Goal: Communication & Community: Ask a question

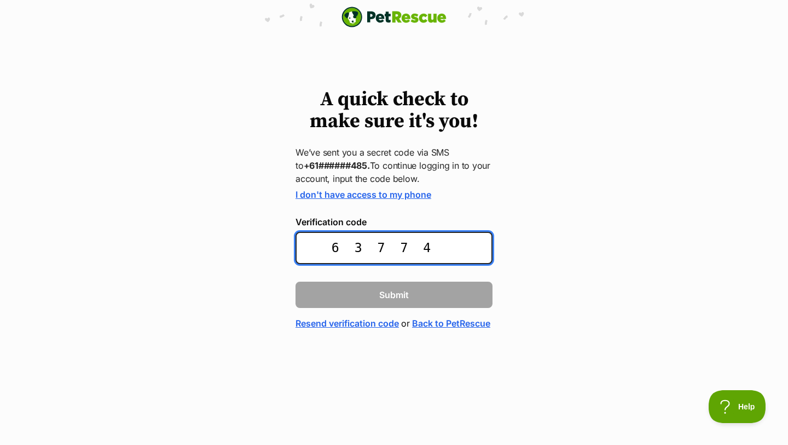
type input "637742"
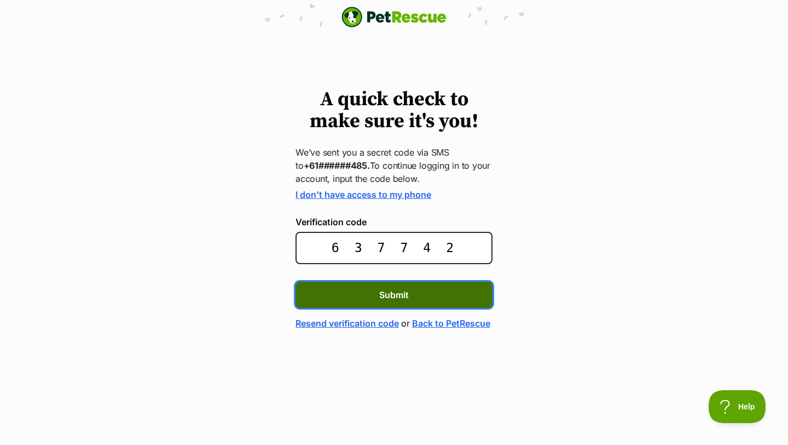
click at [389, 295] on span "Submit" at bounding box center [394, 294] width 30 height 13
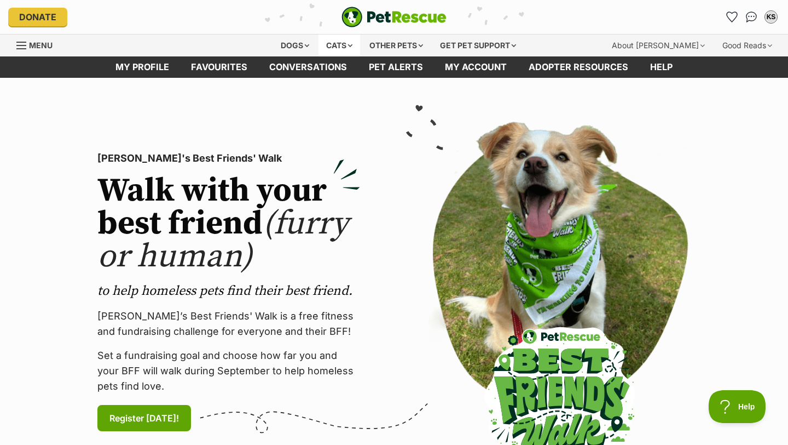
click at [347, 45] on div "Cats" at bounding box center [340, 45] width 42 height 22
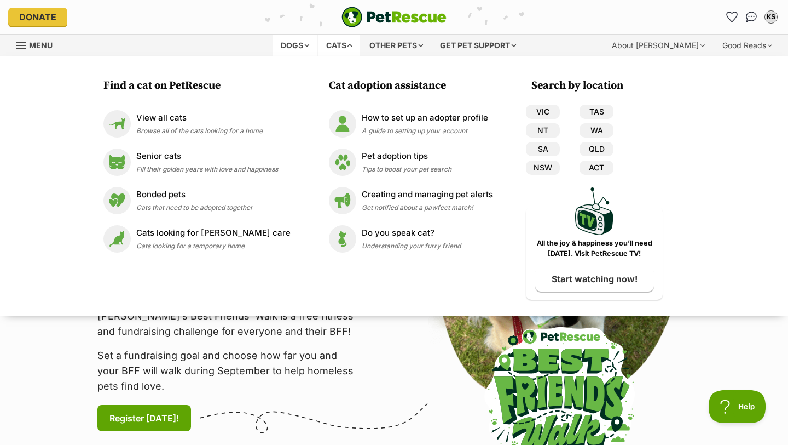
click at [297, 47] on div "Dogs" at bounding box center [295, 45] width 44 height 22
click at [18, 49] on div "Menu" at bounding box center [21, 45] width 11 height 9
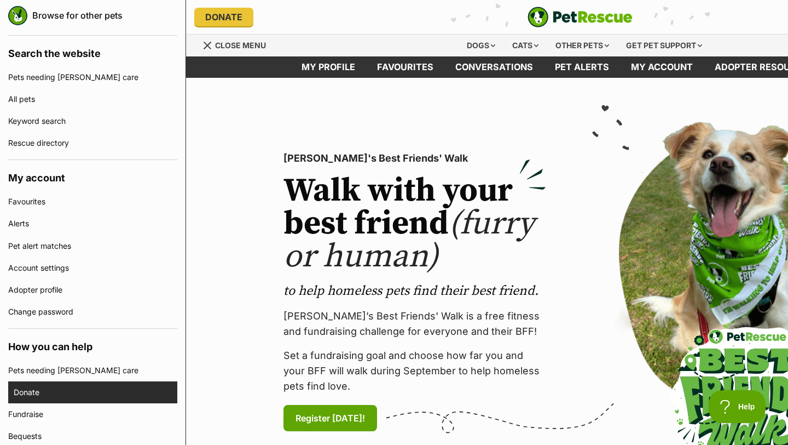
scroll to position [240, 0]
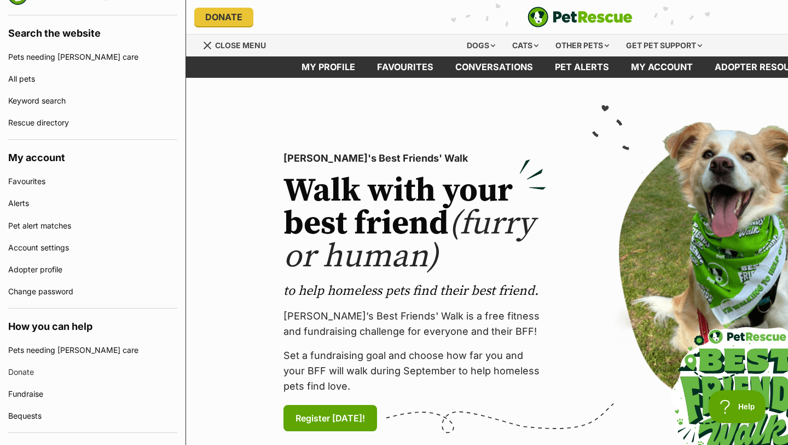
click at [270, 131] on div "PetRescue's Best Friends' Walk Walk with your best friend (furry or human) to h…" at bounding box center [580, 292] width 662 height 358
click at [526, 48] on div "Cats" at bounding box center [526, 45] width 42 height 22
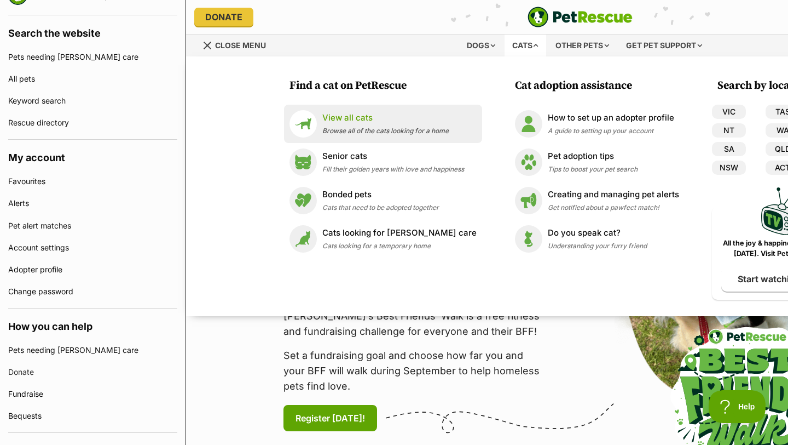
click at [371, 116] on p "View all cats" at bounding box center [385, 118] width 126 height 13
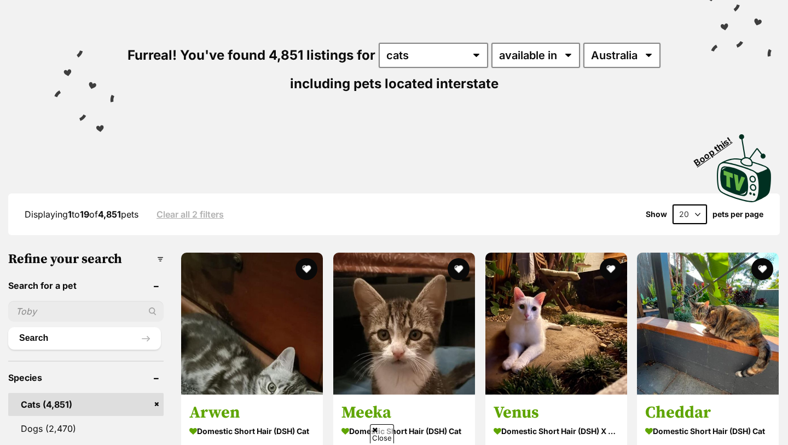
scroll to position [116, 0]
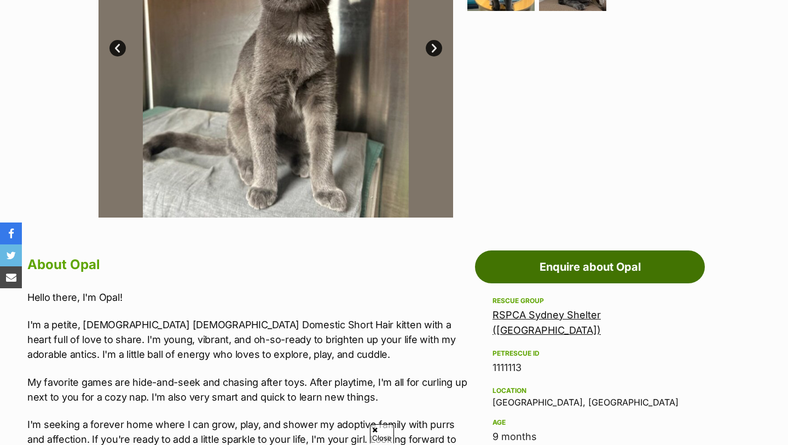
click at [519, 267] on link "Enquire about Opal" at bounding box center [590, 266] width 230 height 33
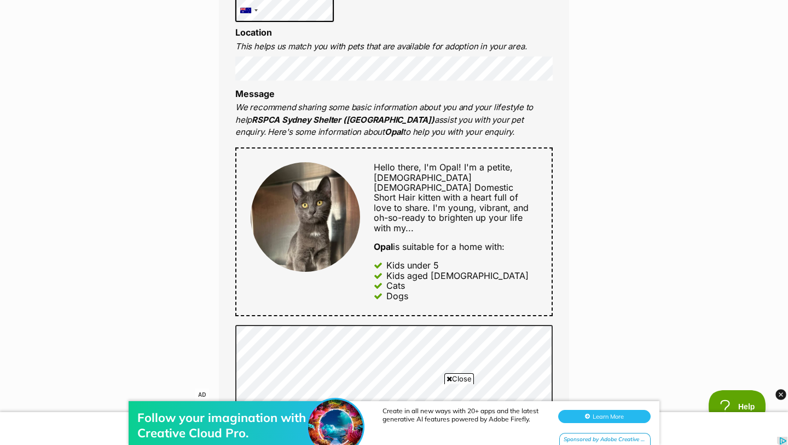
scroll to position [503, 0]
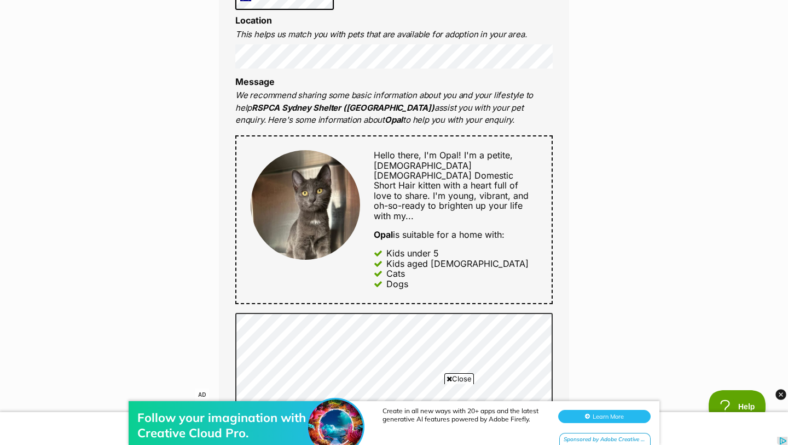
click at [458, 382] on div "Follow your imagination with Creative Cloud Pro. Create in all new ways with 20…" at bounding box center [394, 412] width 788 height 66
click at [456, 376] on span "Close" at bounding box center [460, 378] width 30 height 11
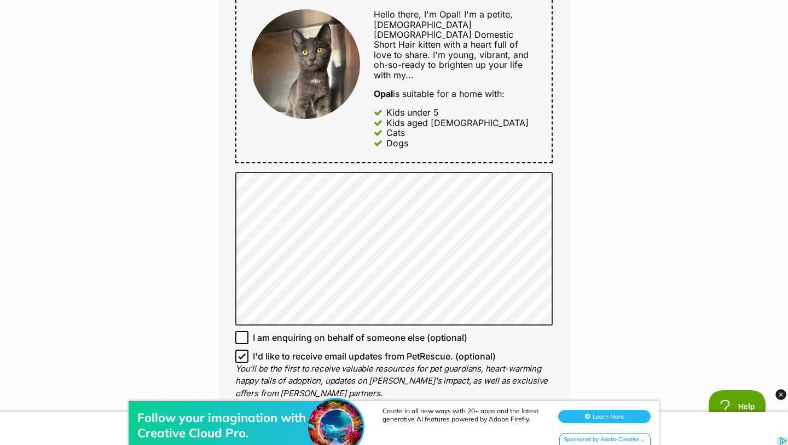
scroll to position [695, 0]
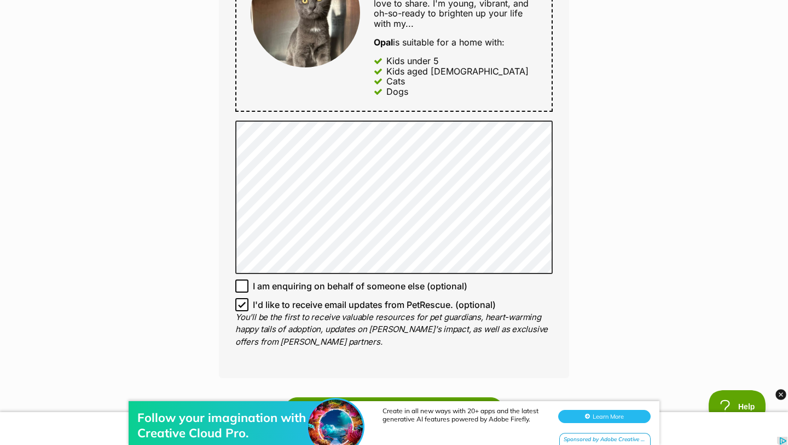
click at [241, 283] on icon at bounding box center [242, 285] width 7 height 5
click at [241, 279] on input "I am enquiring on behalf of someone else (optional)" at bounding box center [241, 285] width 13 height 13
checkbox input "true"
click at [241, 301] on icon at bounding box center [242, 305] width 8 height 8
click at [241, 298] on input "I'd like to receive email updates from PetRescue. (optional)" at bounding box center [241, 304] width 13 height 13
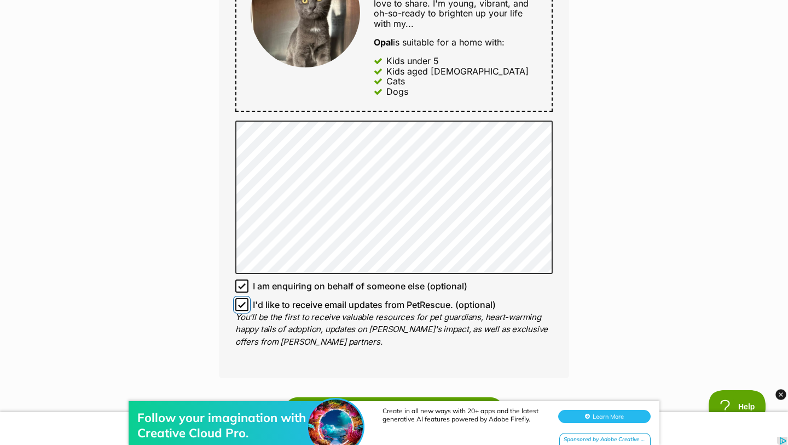
checkbox input "false"
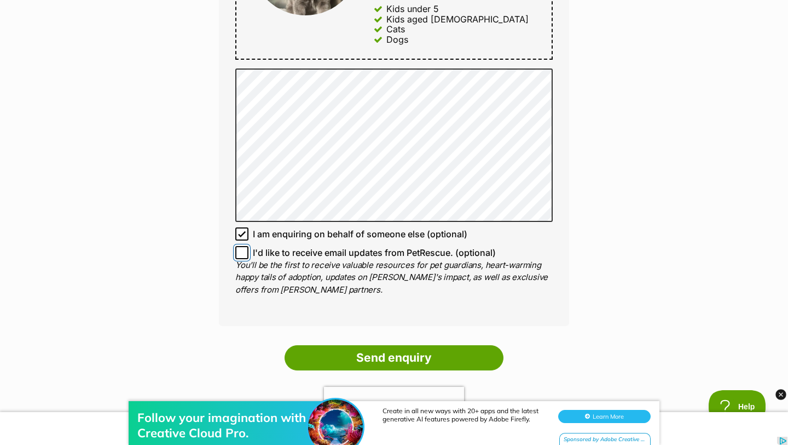
scroll to position [748, 0]
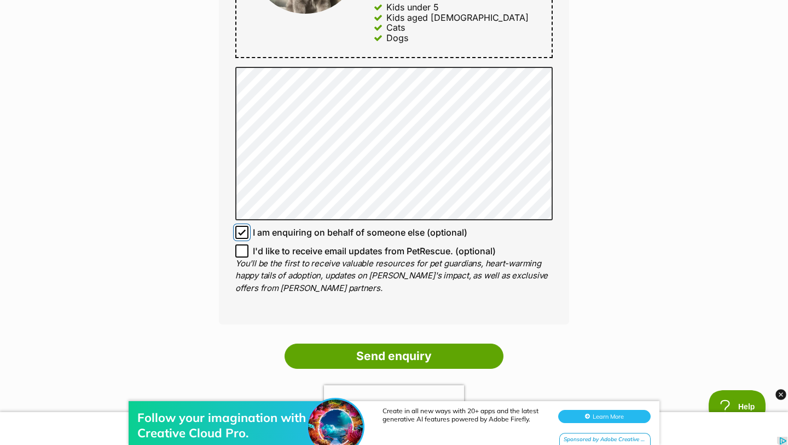
click at [239, 226] on input "I am enquiring on behalf of someone else (optional)" at bounding box center [241, 232] width 13 height 13
checkbox input "false"
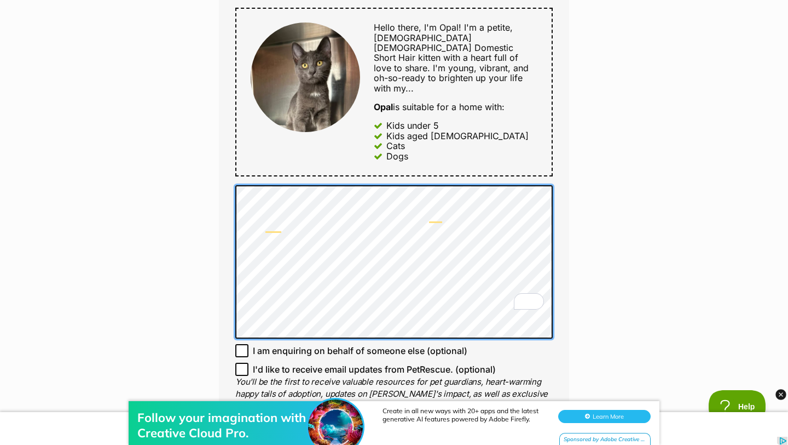
scroll to position [612, 0]
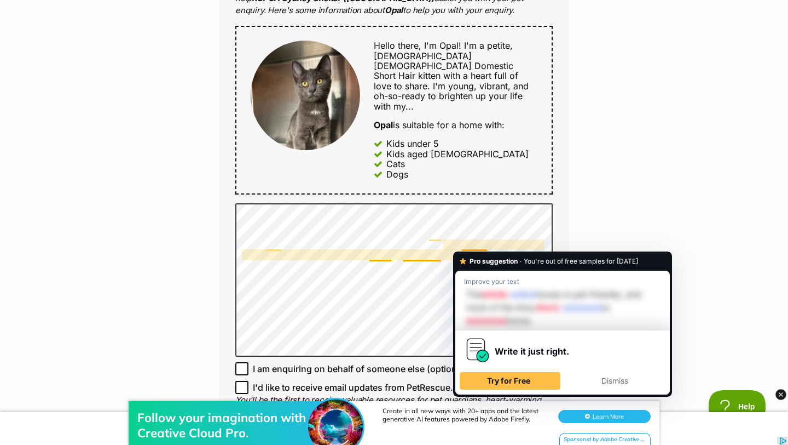
click at [630, 161] on div "Enquire about Opal 0434 902 024 Send an enquiry via the form below or phone us …" at bounding box center [394, 137] width 788 height 1299
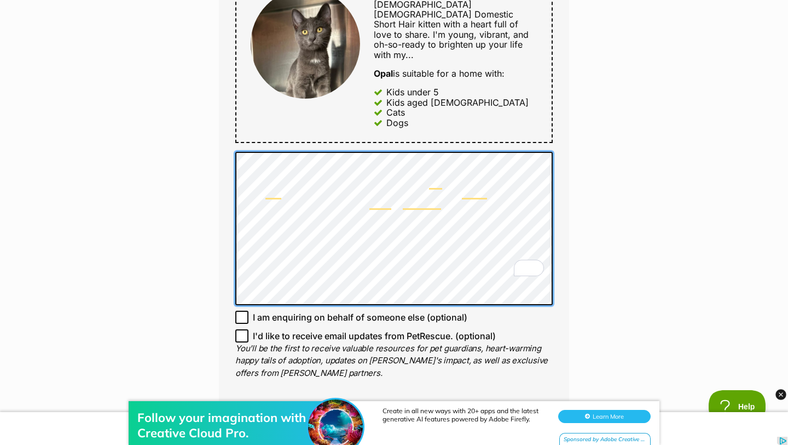
scroll to position [660, 0]
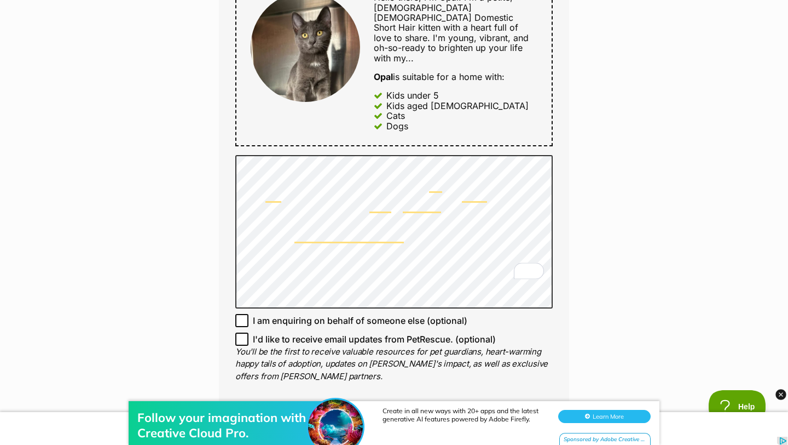
click at [555, 236] on div "Full name [PERSON_NAME] Email We require this to be able to send you communicat…" at bounding box center [394, 49] width 350 height 726
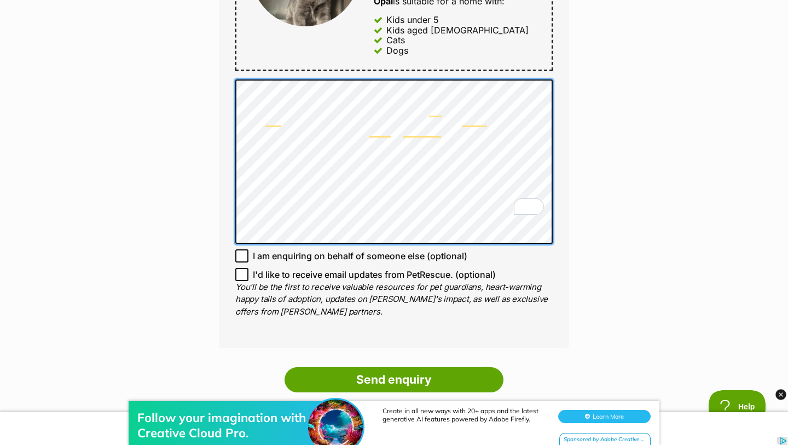
scroll to position [776, 0]
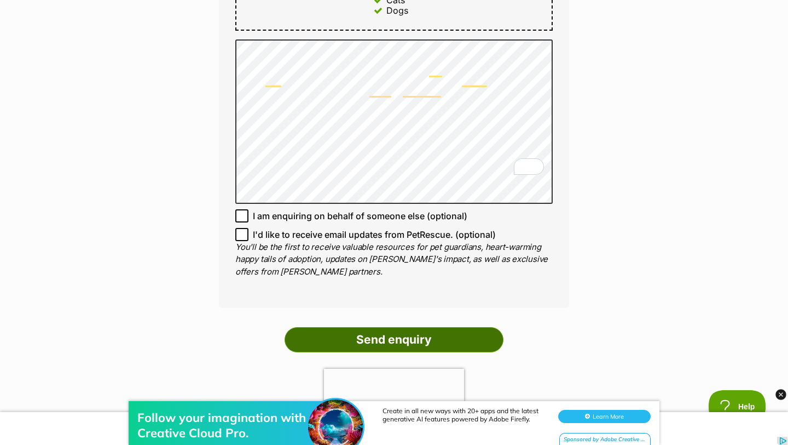
click at [385, 327] on input "Send enquiry" at bounding box center [394, 339] width 219 height 25
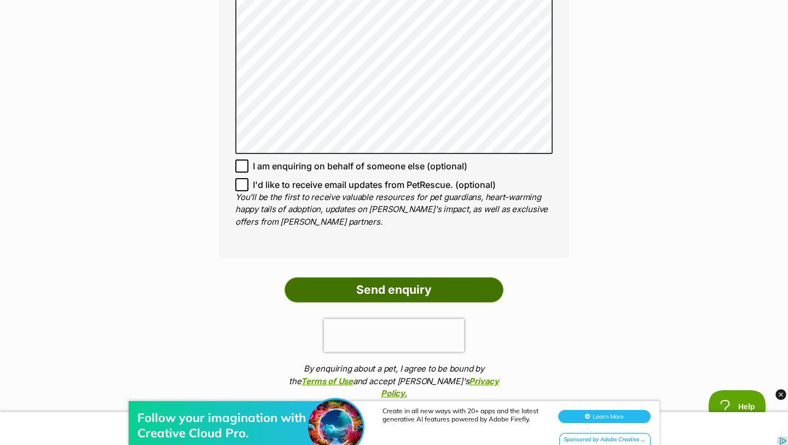
scroll to position [902, 0]
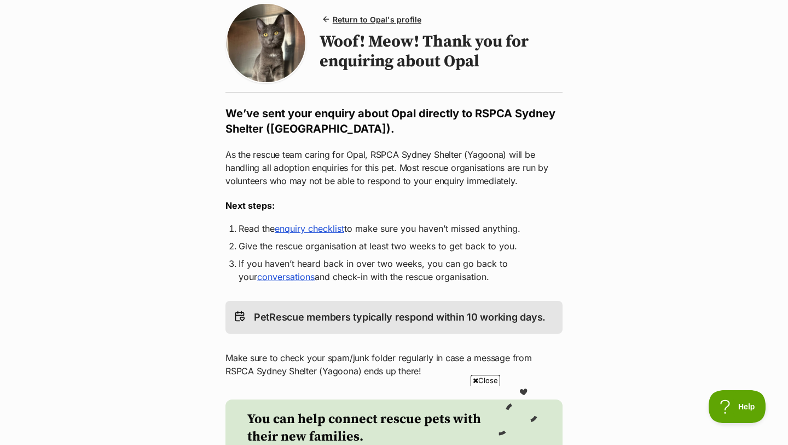
scroll to position [93, 0]
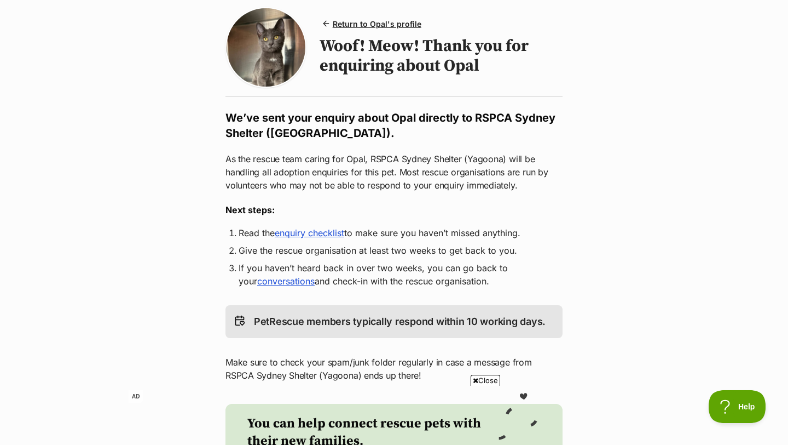
click at [172, 268] on main "Return to Opal's profile Woof! Meow! Thank you for enquiring about Opal We’ve s…" at bounding box center [394, 297] width 788 height 625
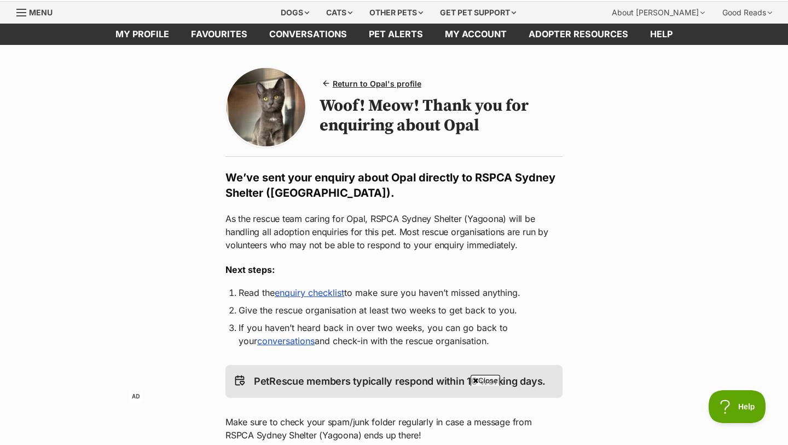
scroll to position [57, 0]
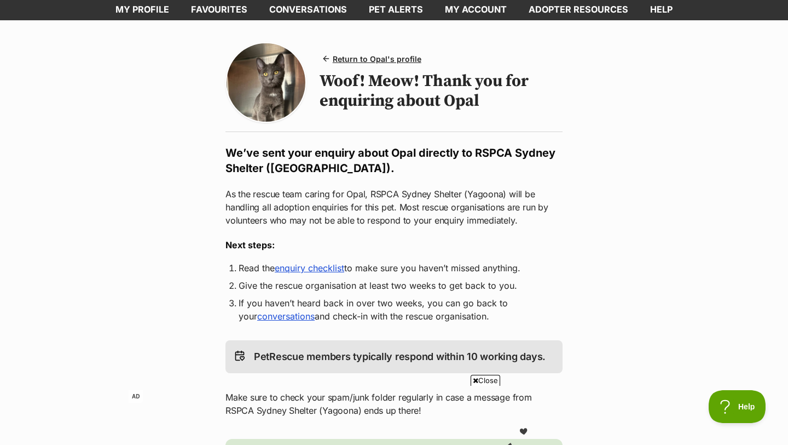
click at [476, 377] on icon at bounding box center [475, 380] width 5 height 7
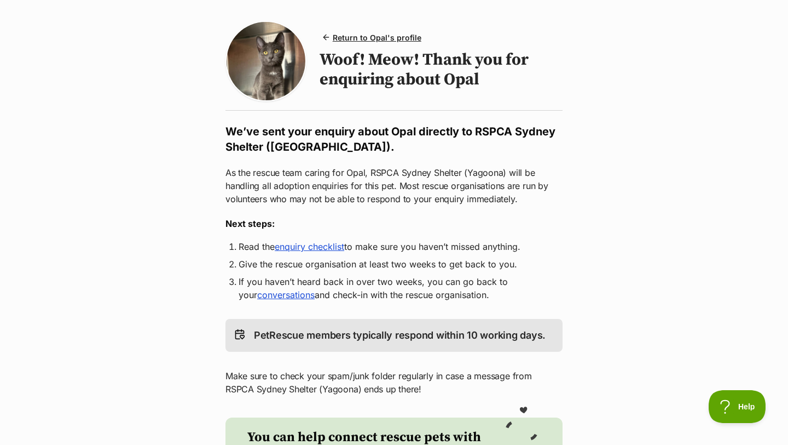
scroll to position [80, 0]
